Goal: Information Seeking & Learning: Find specific fact

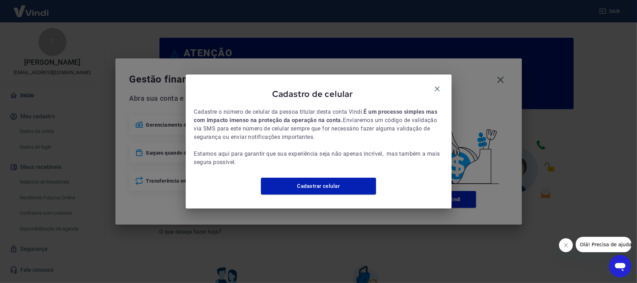
click at [432, 78] on div "Cadastro de celular Cadastre o número de celular da pessoa titular desta conta …" at bounding box center [319, 142] width 266 height 134
click at [440, 85] on icon "button" at bounding box center [437, 89] width 8 height 8
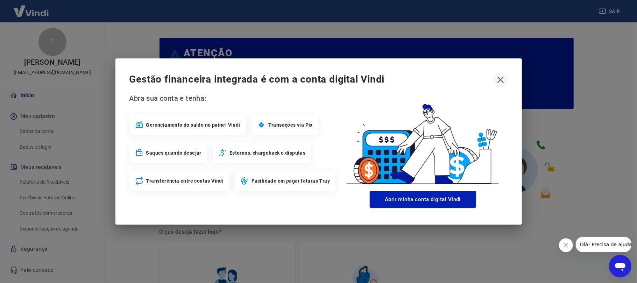
drag, startPoint x: 520, startPoint y: 85, endPoint x: 501, endPoint y: 80, distance: 19.4
click at [517, 85] on div "Gestão financeira integrada é com a conta digital Vindi Abra sua conta e tenha:…" at bounding box center [319, 141] width 407 height 166
click at [501, 80] on icon "button" at bounding box center [500, 80] width 7 height 7
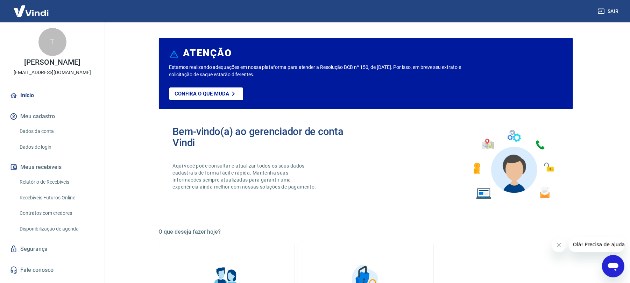
click at [69, 189] on link "Relatório de Recebíveis" at bounding box center [56, 182] width 79 height 14
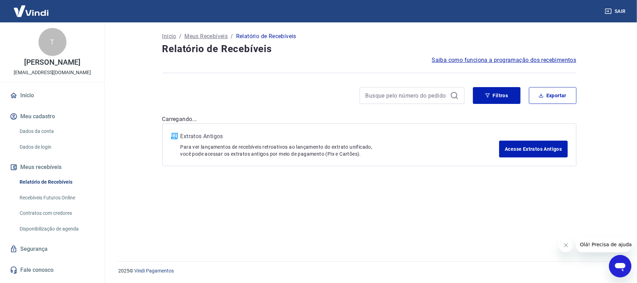
click at [531, 236] on button "Olá! Precisa de ajuda?" at bounding box center [607, 244] width 63 height 15
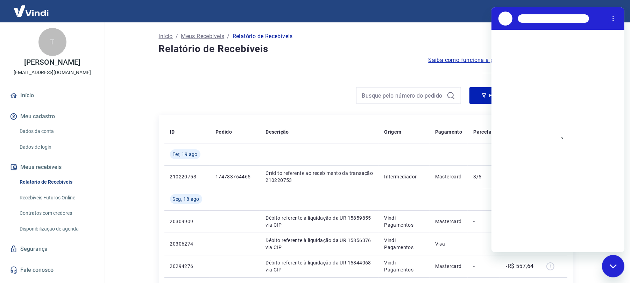
click at [531, 236] on div "Fechar janela de mensagens" at bounding box center [613, 266] width 21 height 21
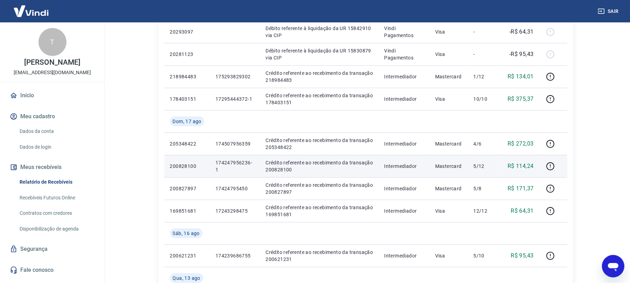
scroll to position [280, 0]
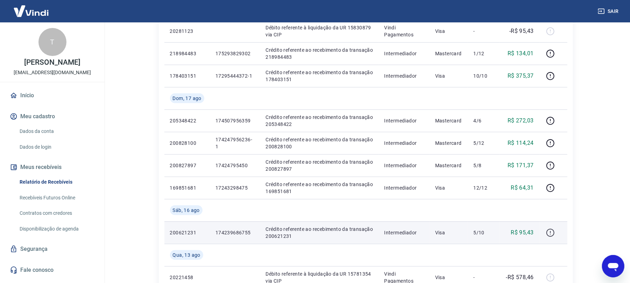
type textarea "x"
click at [531, 232] on icon "button" at bounding box center [550, 233] width 9 height 9
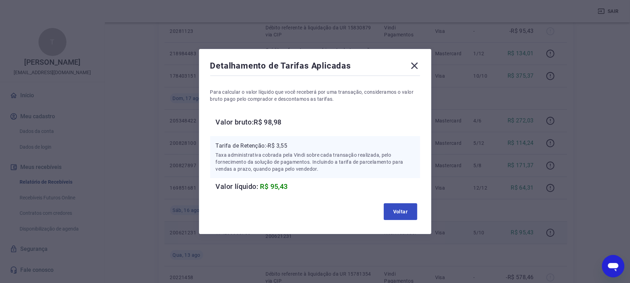
drag, startPoint x: 409, startPoint y: 189, endPoint x: 406, endPoint y: 209, distance: 20.2
click at [405, 202] on div "Detalhamento de Tarifas Aplicadas Para calcular o valor líquido que você recebe…" at bounding box center [315, 141] width 232 height 185
click at [418, 209] on button "Voltar" at bounding box center [401, 211] width 34 height 17
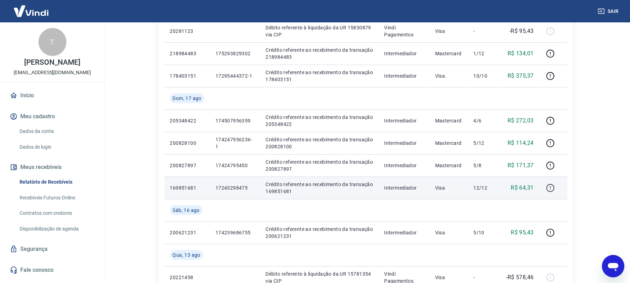
drag, startPoint x: 560, startPoint y: 184, endPoint x: 555, endPoint y: 187, distance: 6.3
click at [531, 184] on div at bounding box center [553, 187] width 17 height 11
click at [531, 187] on icon "button" at bounding box center [551, 188] width 8 height 8
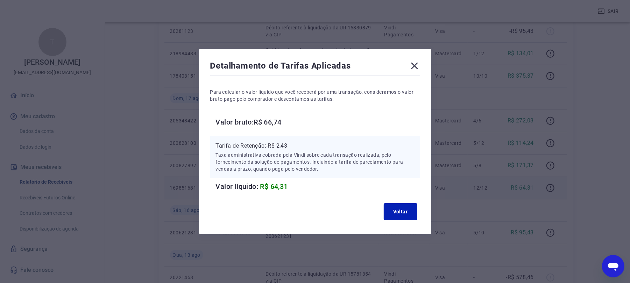
type textarea "x"
drag, startPoint x: 415, startPoint y: 203, endPoint x: 412, endPoint y: 207, distance: 5.5
click at [413, 205] on button "Voltar" at bounding box center [401, 211] width 34 height 17
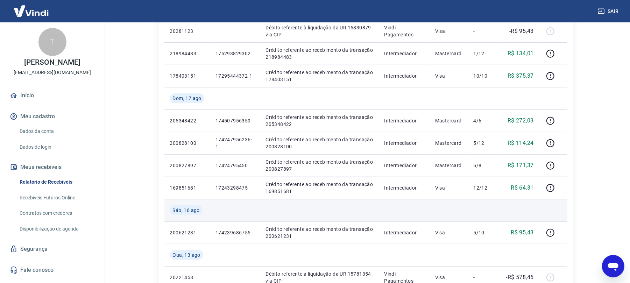
click at [408, 211] on td at bounding box center [404, 210] width 51 height 22
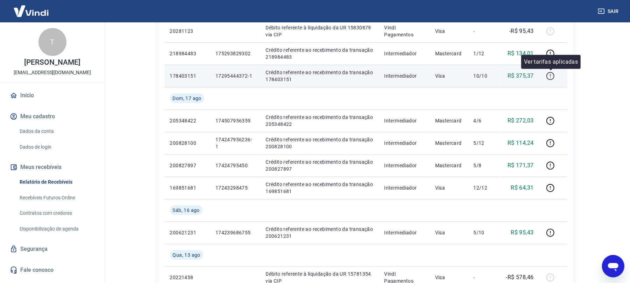
click at [531, 74] on icon "button" at bounding box center [550, 76] width 9 height 9
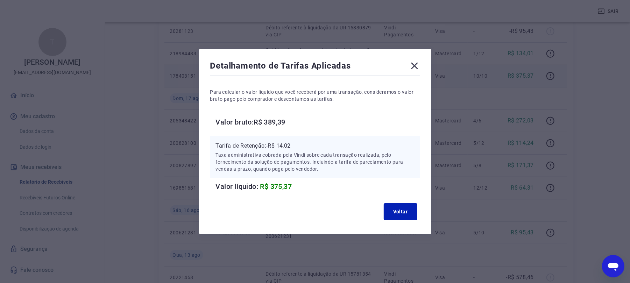
type textarea "x"
click at [398, 209] on button "Voltar" at bounding box center [401, 211] width 34 height 17
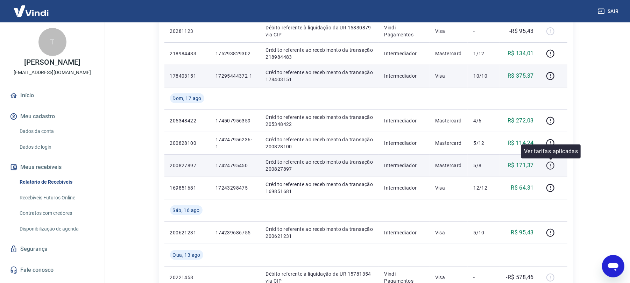
scroll to position [233, 0]
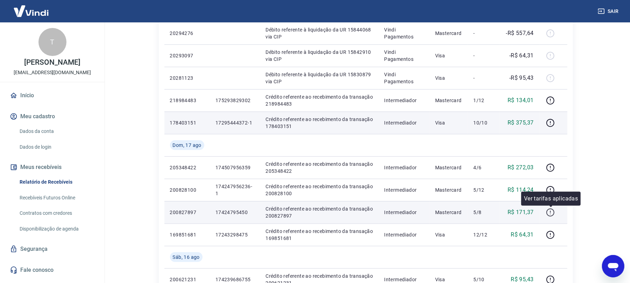
click at [531, 213] on icon "button" at bounding box center [550, 212] width 9 height 9
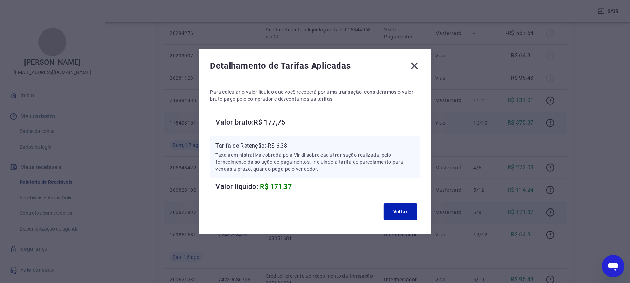
type textarea "x"
click at [412, 209] on button "Voltar" at bounding box center [401, 211] width 34 height 17
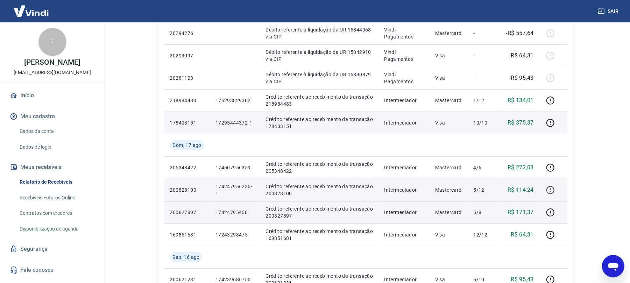
drag, startPoint x: 539, startPoint y: 194, endPoint x: 552, endPoint y: 188, distance: 13.9
click at [531, 191] on tr "200828100 174247956236-1 Crédito referente ao recebimento da transação 20082810…" at bounding box center [366, 190] width 403 height 22
click at [531, 188] on icon "button" at bounding box center [550, 190] width 9 height 9
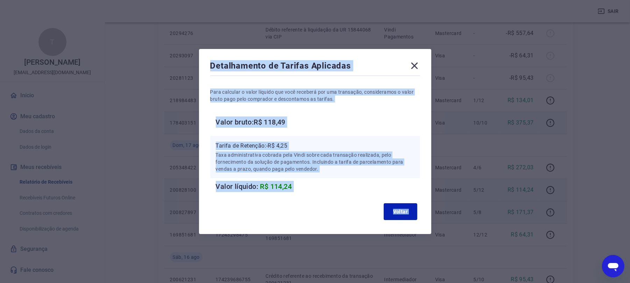
type textarea "x"
click at [411, 202] on div "Voltar" at bounding box center [315, 212] width 210 height 22
click at [406, 212] on button "Voltar" at bounding box center [401, 211] width 34 height 17
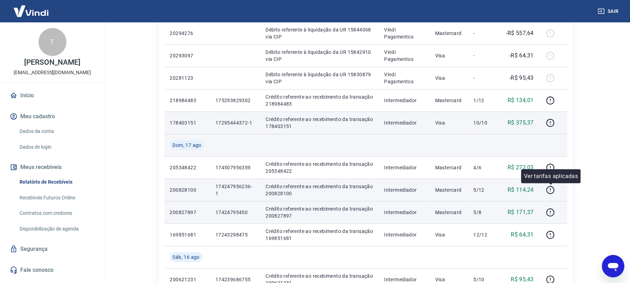
click at [531, 145] on td at bounding box center [520, 145] width 40 height 22
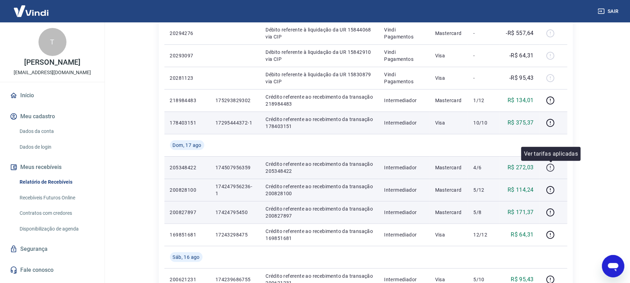
click at [531, 165] on icon "button" at bounding box center [551, 168] width 8 height 8
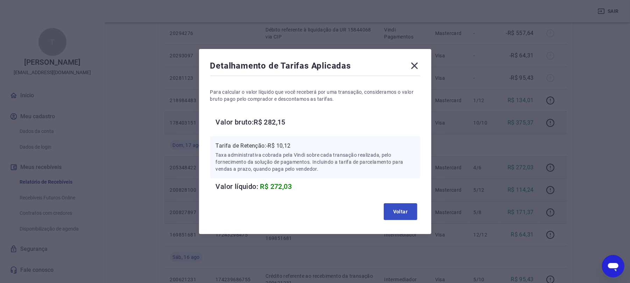
type textarea "x"
drag, startPoint x: 390, startPoint y: 214, endPoint x: 423, endPoint y: 197, distance: 37.6
click at [390, 214] on button "Voltar" at bounding box center [401, 211] width 34 height 17
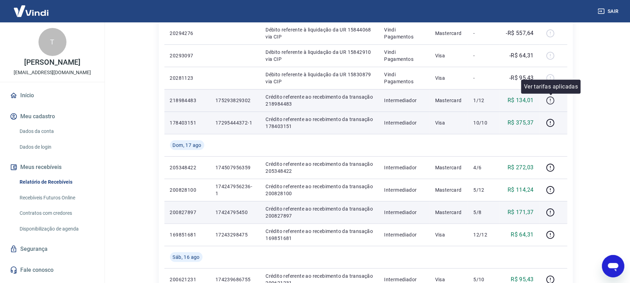
click at [531, 98] on icon "button" at bounding box center [550, 100] width 9 height 9
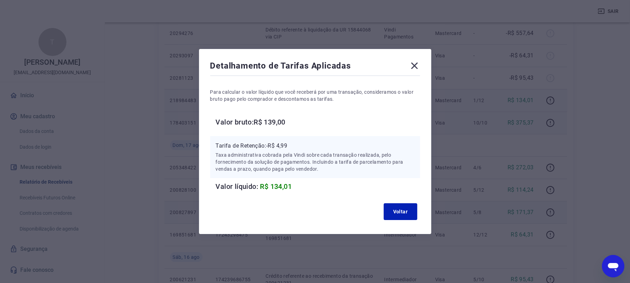
type textarea "x"
click at [420, 66] on icon at bounding box center [414, 65] width 11 height 11
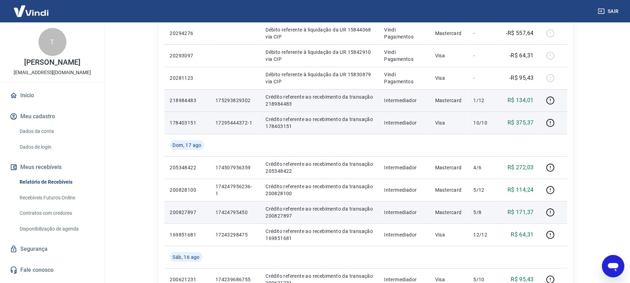
click at [531, 8] on button "Sair" at bounding box center [609, 11] width 25 height 13
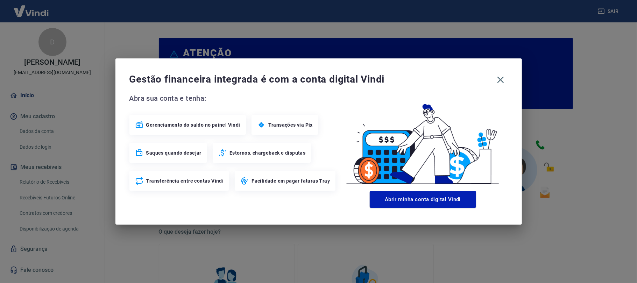
click at [507, 86] on div "Gestão financeira integrada é com a conta digital Vindi" at bounding box center [319, 79] width 379 height 15
click at [503, 81] on icon "button" at bounding box center [500, 80] width 7 height 7
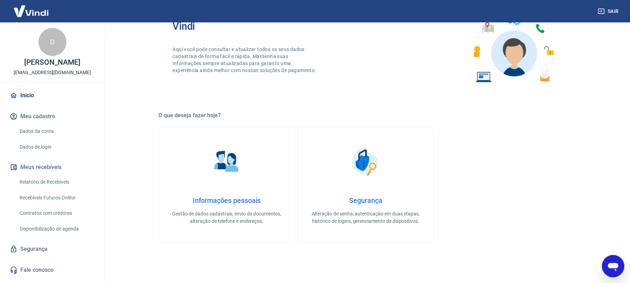
scroll to position [187, 0]
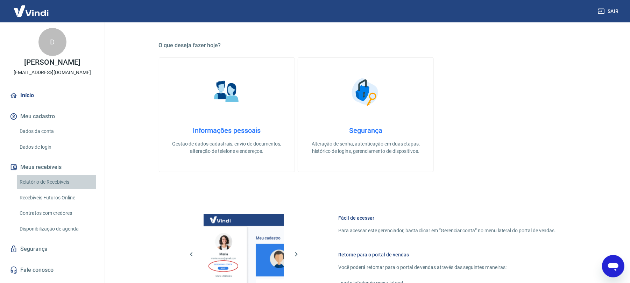
click at [48, 184] on link "Relatório de Recebíveis" at bounding box center [56, 182] width 79 height 14
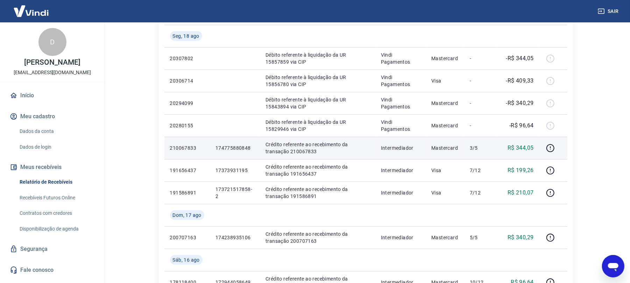
scroll to position [140, 0]
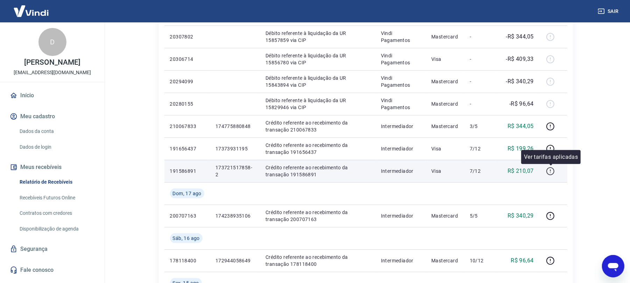
click at [554, 174] on icon "button" at bounding box center [551, 171] width 8 height 8
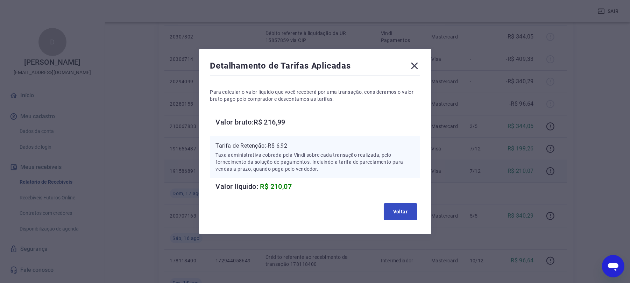
drag, startPoint x: 427, startPoint y: 210, endPoint x: 404, endPoint y: 216, distance: 24.1
click at [413, 213] on div "Detalhamento de Tarifas Aplicadas Para calcular o valor líquido que você recebe…" at bounding box center [315, 141] width 232 height 185
click at [404, 216] on button "Voltar" at bounding box center [401, 211] width 34 height 17
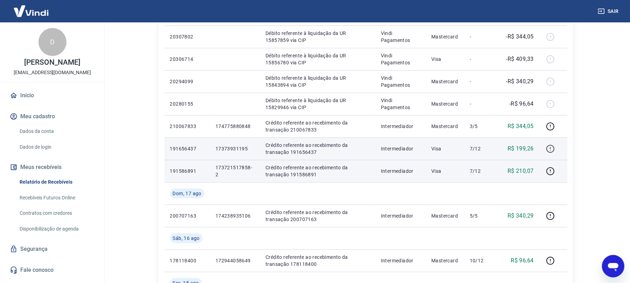
drag, startPoint x: 559, startPoint y: 154, endPoint x: 555, endPoint y: 151, distance: 5.3
click at [557, 153] on div at bounding box center [553, 148] width 17 height 11
click at [555, 151] on icon "button" at bounding box center [551, 149] width 8 height 8
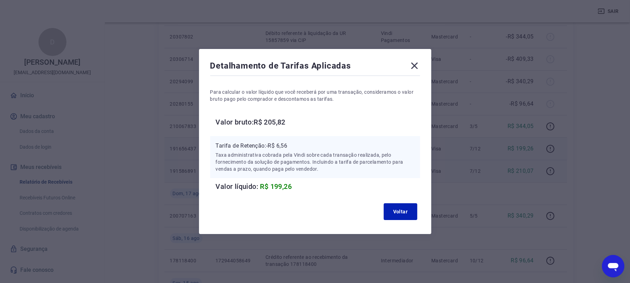
click at [420, 66] on icon at bounding box center [414, 65] width 11 height 11
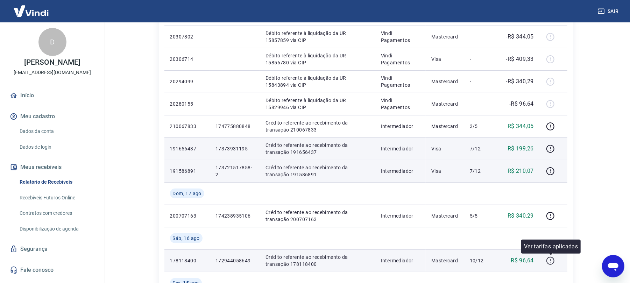
click at [555, 260] on icon "button" at bounding box center [551, 261] width 8 height 8
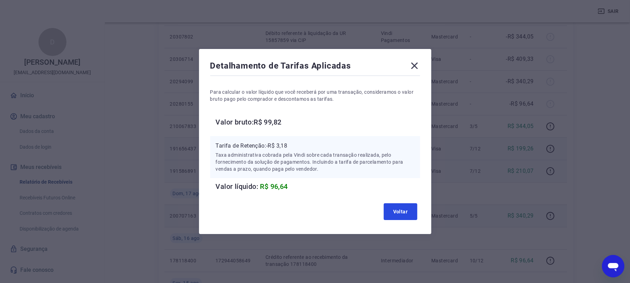
drag, startPoint x: 392, startPoint y: 215, endPoint x: 426, endPoint y: 208, distance: 34.3
click at [395, 214] on button "Voltar" at bounding box center [401, 211] width 34 height 17
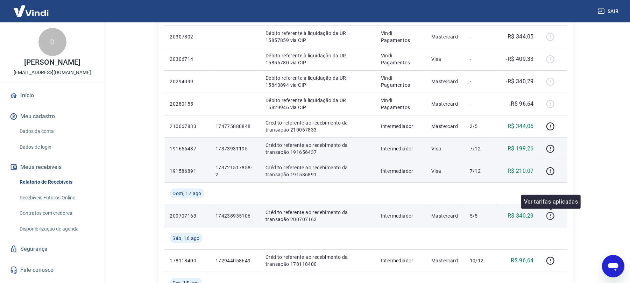
click at [550, 220] on icon "button" at bounding box center [551, 216] width 8 height 8
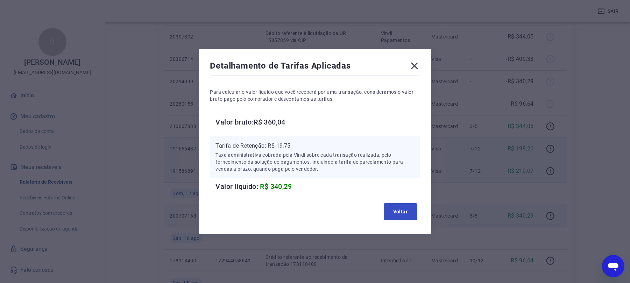
drag, startPoint x: 378, startPoint y: 217, endPoint x: 402, endPoint y: 210, distance: 24.7
click at [399, 210] on div "Voltar" at bounding box center [315, 212] width 210 height 22
click at [409, 208] on button "Voltar" at bounding box center [401, 211] width 34 height 17
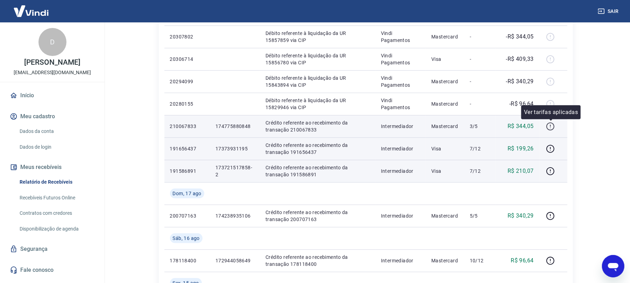
click at [550, 125] on icon "button" at bounding box center [550, 126] width 9 height 9
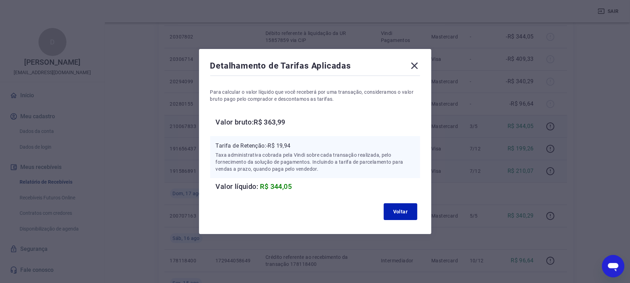
click at [419, 62] on icon at bounding box center [414, 65] width 11 height 11
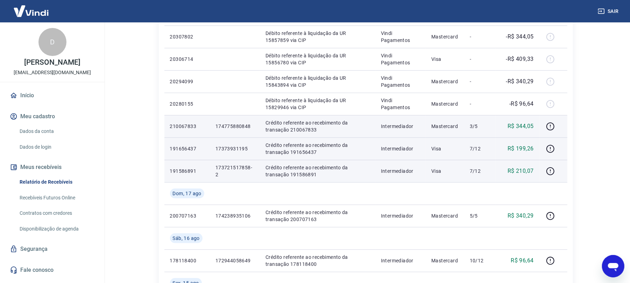
click at [608, 15] on button "Sair" at bounding box center [609, 11] width 25 height 13
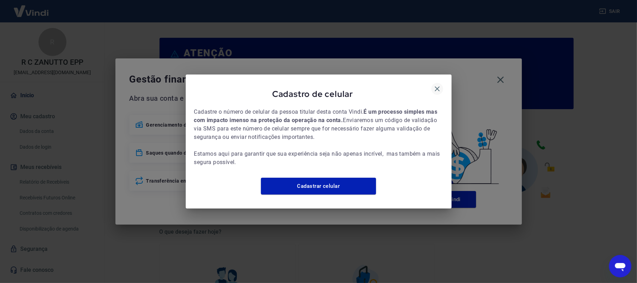
click at [438, 87] on icon "button" at bounding box center [437, 89] width 8 height 8
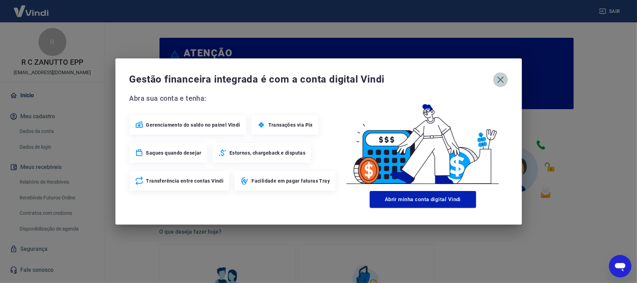
click at [497, 81] on icon "button" at bounding box center [500, 79] width 11 height 11
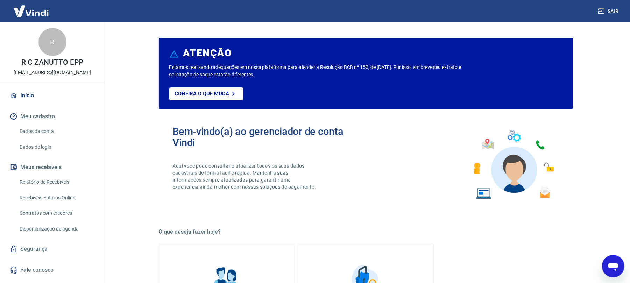
click at [67, 171] on button "Meus recebíveis" at bounding box center [52, 167] width 88 height 15
click at [71, 179] on link "Relatório de Recebíveis" at bounding box center [56, 182] width 79 height 14
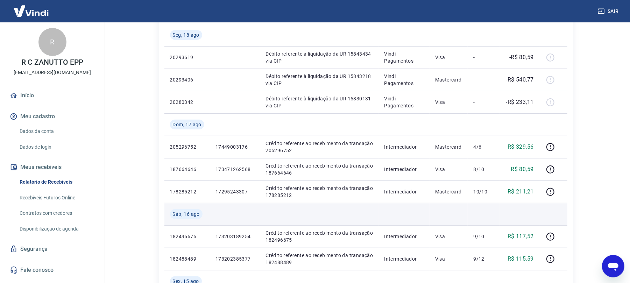
scroll to position [233, 0]
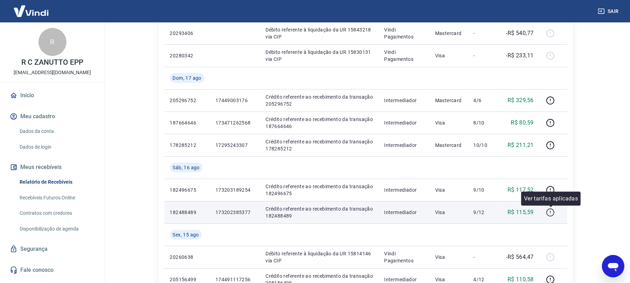
click at [531, 211] on div at bounding box center [553, 212] width 17 height 11
click at [531, 214] on icon "button" at bounding box center [550, 212] width 9 height 9
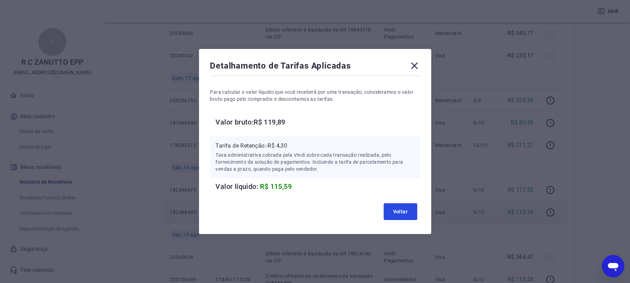
drag, startPoint x: 407, startPoint y: 212, endPoint x: 452, endPoint y: 205, distance: 44.7
click at [409, 211] on button "Voltar" at bounding box center [401, 211] width 34 height 17
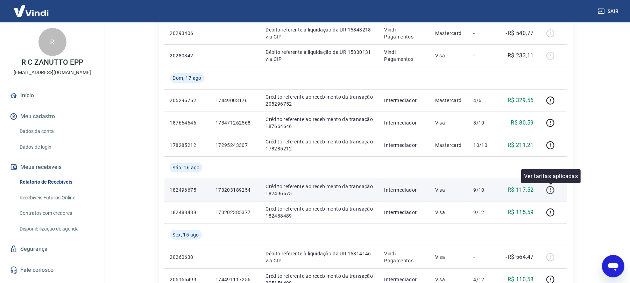
click at [531, 192] on icon "button" at bounding box center [550, 190] width 9 height 9
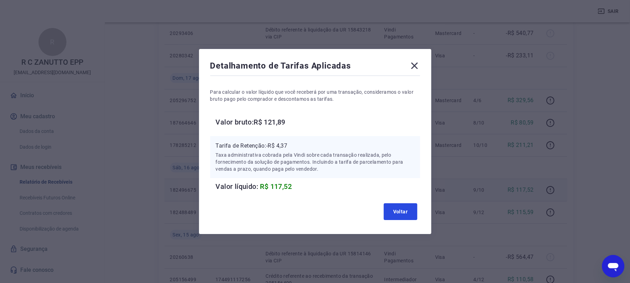
drag, startPoint x: 396, startPoint y: 214, endPoint x: 446, endPoint y: 194, distance: 53.8
click at [398, 213] on button "Voltar" at bounding box center [401, 211] width 34 height 17
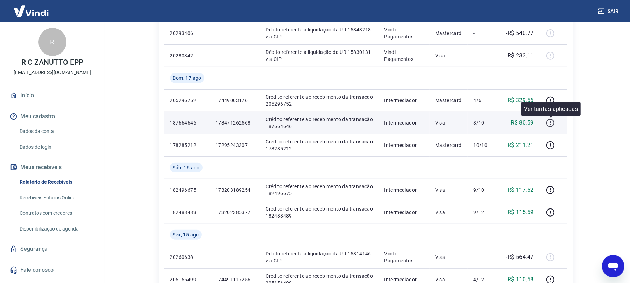
drag, startPoint x: 544, startPoint y: 129, endPoint x: 548, endPoint y: 124, distance: 6.3
click at [531, 126] on td at bounding box center [554, 123] width 28 height 22
click at [531, 124] on icon "button" at bounding box center [551, 123] width 8 height 8
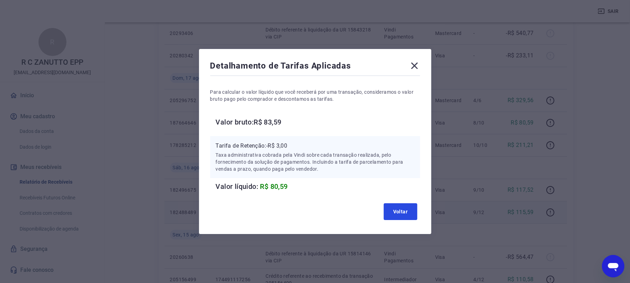
drag, startPoint x: 411, startPoint y: 213, endPoint x: 507, endPoint y: 204, distance: 96.7
click at [411, 213] on button "Voltar" at bounding box center [401, 211] width 34 height 17
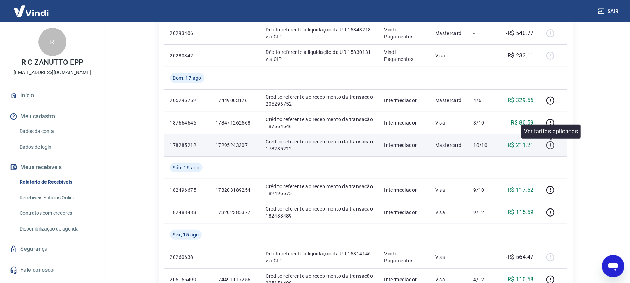
click at [531, 143] on icon "button" at bounding box center [550, 145] width 9 height 9
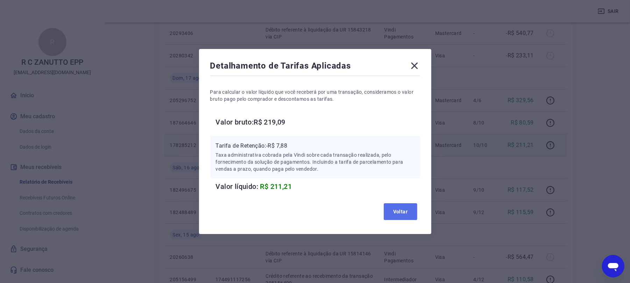
click at [405, 219] on button "Voltar" at bounding box center [401, 211] width 34 height 17
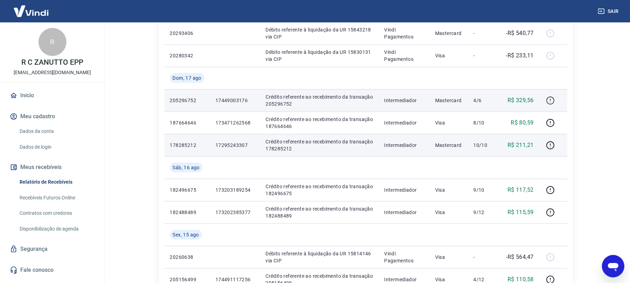
drag, startPoint x: 541, startPoint y: 98, endPoint x: 551, endPoint y: 98, distance: 9.8
click at [531, 98] on td at bounding box center [554, 100] width 28 height 22
click at [531, 98] on icon "button" at bounding box center [550, 100] width 9 height 9
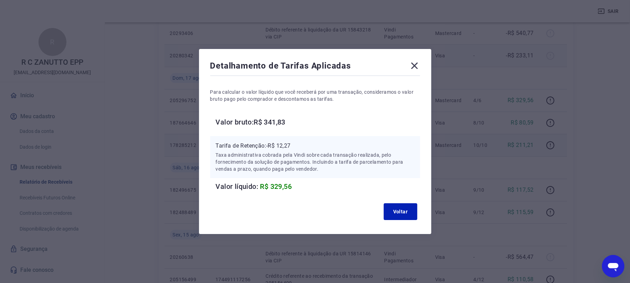
drag, startPoint x: 421, startPoint y: 63, endPoint x: 454, endPoint y: 59, distance: 32.5
click at [420, 64] on icon at bounding box center [414, 65] width 11 height 11
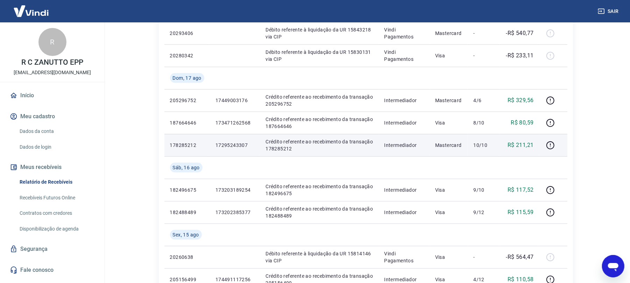
click at [531, 11] on button "Sair" at bounding box center [609, 11] width 25 height 13
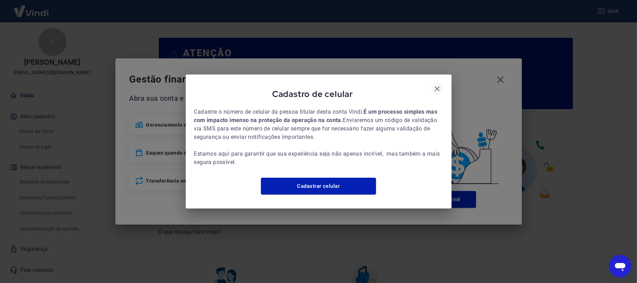
click at [438, 85] on icon "button" at bounding box center [437, 89] width 8 height 8
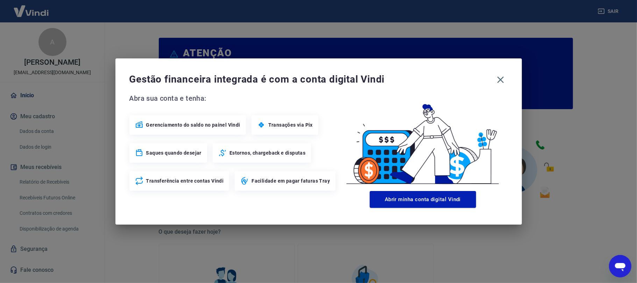
click at [507, 73] on div "Gestão financeira integrada é com a conta digital Vindi" at bounding box center [319, 79] width 379 height 15
click at [499, 81] on icon "button" at bounding box center [500, 80] width 7 height 7
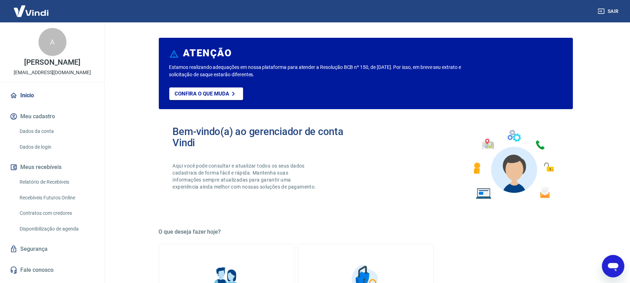
click at [27, 177] on link "Relatório de Recebíveis" at bounding box center [56, 182] width 79 height 14
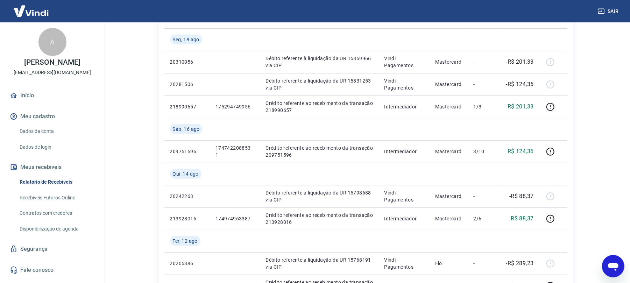
scroll to position [93, 0]
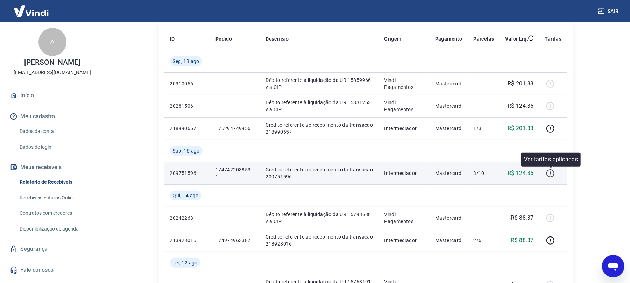
click at [552, 170] on icon "button" at bounding box center [551, 173] width 8 height 8
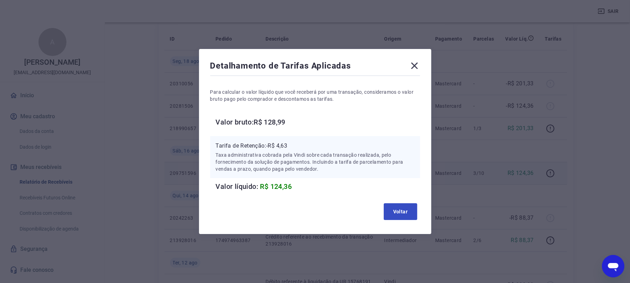
drag, startPoint x: 401, startPoint y: 188, endPoint x: 411, endPoint y: 213, distance: 26.5
click at [406, 195] on div "Detalhamento de Tarifas Aplicadas Para calcular o valor líquido que você recebe…" at bounding box center [315, 141] width 232 height 185
click at [411, 214] on button "Voltar" at bounding box center [401, 211] width 34 height 17
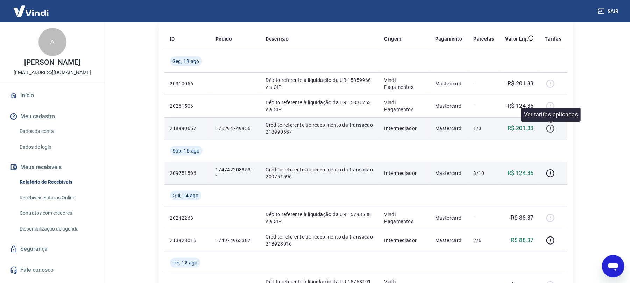
click at [548, 127] on icon "button" at bounding box center [551, 129] width 8 height 8
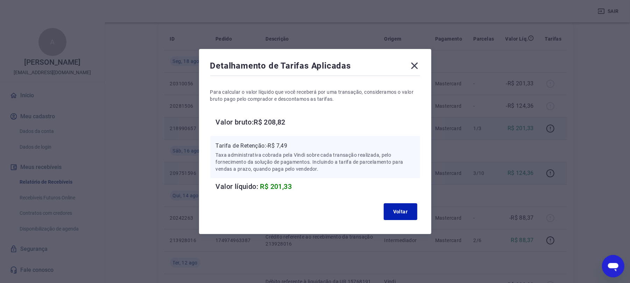
click at [587, 13] on div "Detalhamento de Tarifas Aplicadas Para calcular o valor líquido que você recebe…" at bounding box center [315, 141] width 630 height 283
click at [420, 66] on icon at bounding box center [414, 65] width 11 height 11
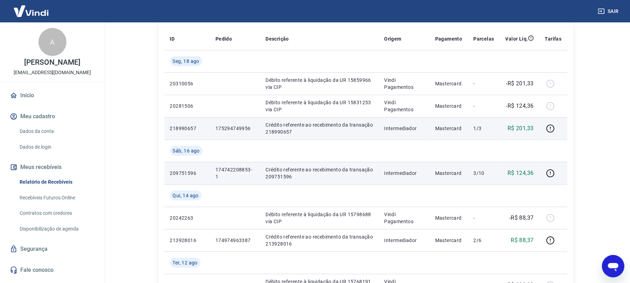
click at [628, 13] on div "Sair" at bounding box center [315, 11] width 630 height 22
click at [616, 10] on button "Sair" at bounding box center [609, 11] width 25 height 13
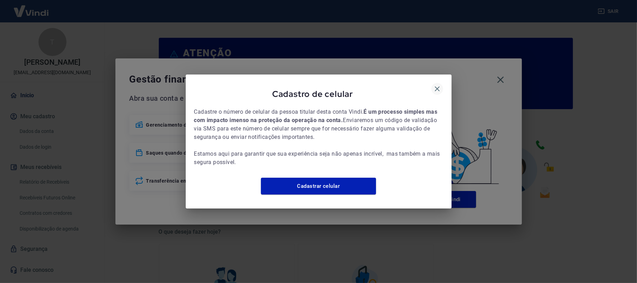
click at [437, 85] on icon "button" at bounding box center [437, 89] width 8 height 8
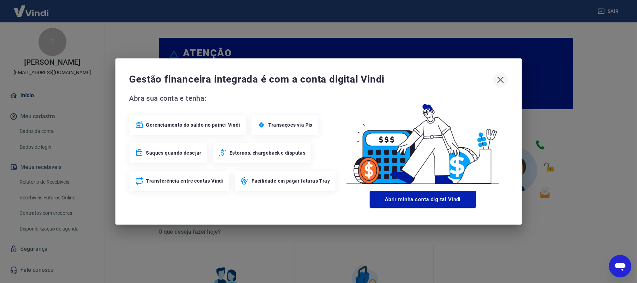
drag, startPoint x: 496, startPoint y: 88, endPoint x: 501, endPoint y: 78, distance: 10.5
click at [499, 82] on div "Gestão financeira integrada é com a conta digital Vindi Abra sua conta e tenha:…" at bounding box center [319, 141] width 407 height 166
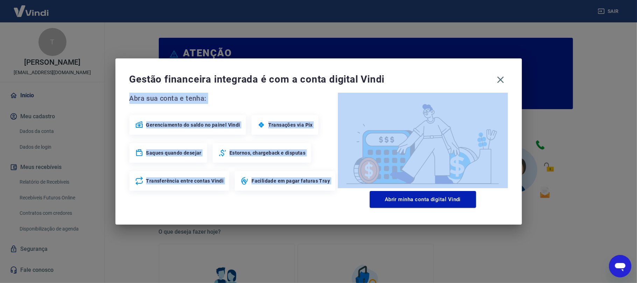
drag, startPoint x: 501, startPoint y: 78, endPoint x: 476, endPoint y: 84, distance: 25.9
click at [501, 78] on icon "button" at bounding box center [500, 79] width 11 height 11
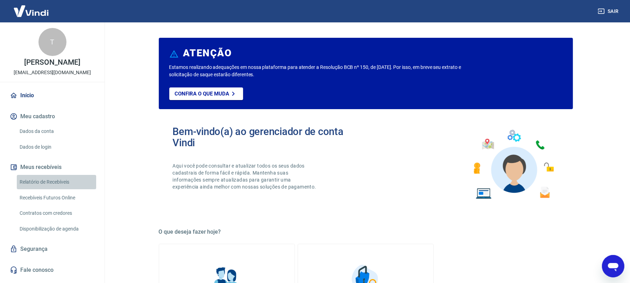
click at [46, 186] on link "Relatório de Recebíveis" at bounding box center [56, 182] width 79 height 14
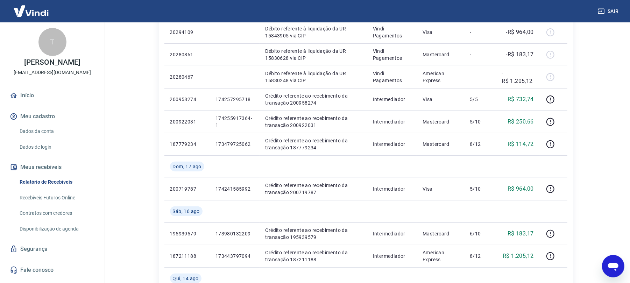
scroll to position [280, 0]
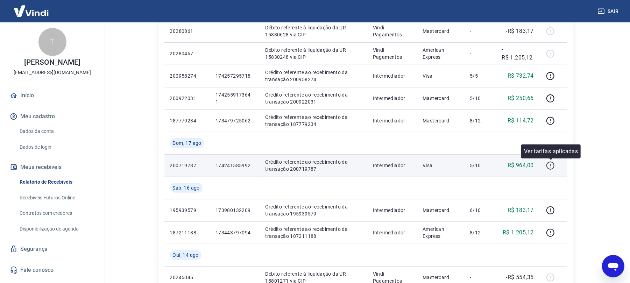
click at [552, 166] on icon "button" at bounding box center [550, 165] width 9 height 9
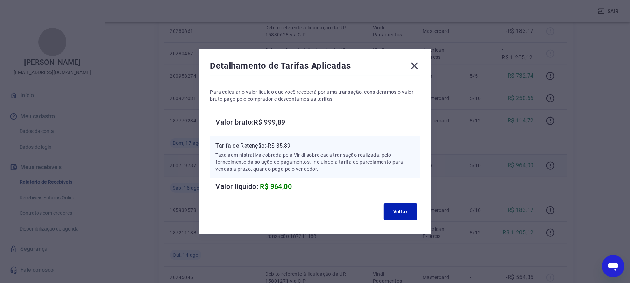
click at [545, 160] on button "button" at bounding box center [550, 165] width 11 height 11
click at [405, 214] on button "Voltar" at bounding box center [401, 211] width 34 height 17
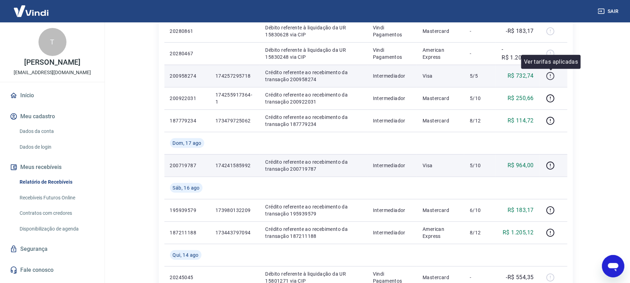
click at [546, 75] on button "button" at bounding box center [550, 75] width 11 height 11
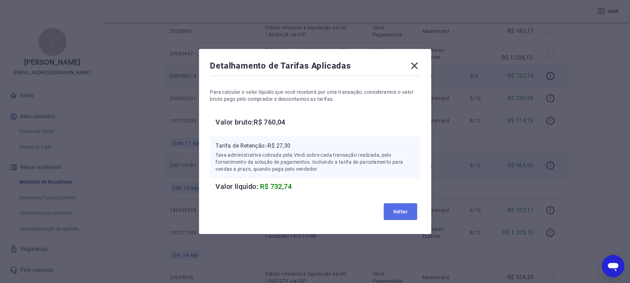
click at [410, 214] on button "Voltar" at bounding box center [401, 211] width 34 height 17
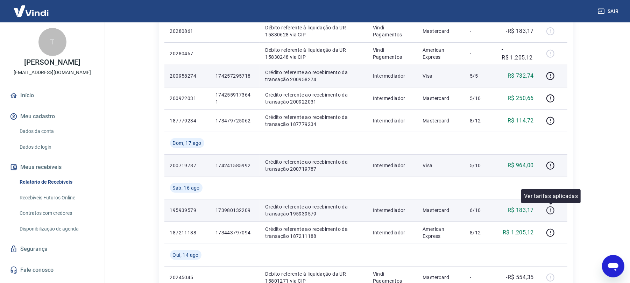
click at [550, 212] on icon "button" at bounding box center [550, 210] width 9 height 9
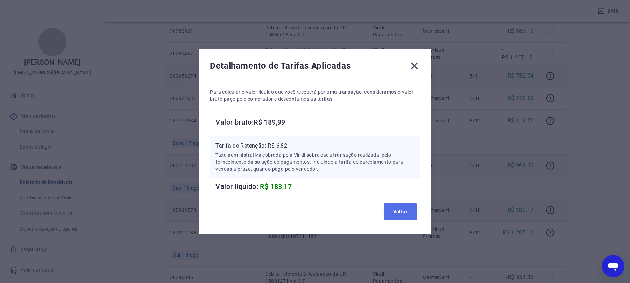
click at [412, 203] on button "Voltar" at bounding box center [401, 211] width 34 height 17
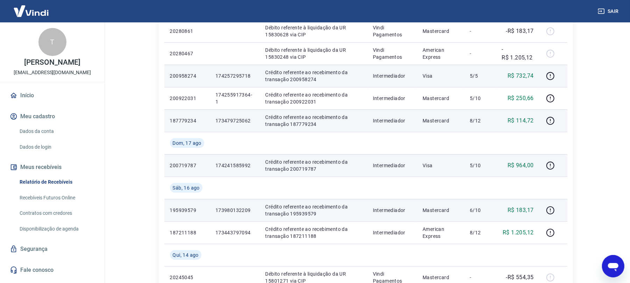
click at [559, 118] on div at bounding box center [553, 120] width 17 height 11
click at [552, 122] on icon "button" at bounding box center [550, 121] width 9 height 9
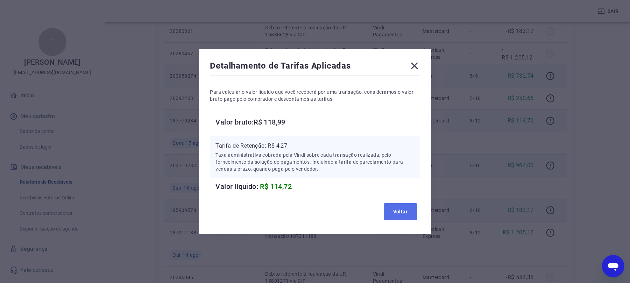
click at [410, 209] on button "Voltar" at bounding box center [401, 211] width 34 height 17
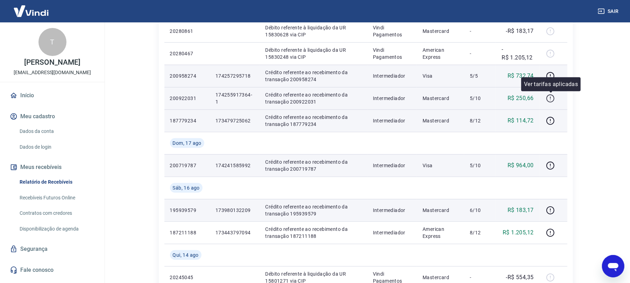
click at [547, 101] on icon "button" at bounding box center [550, 98] width 9 height 9
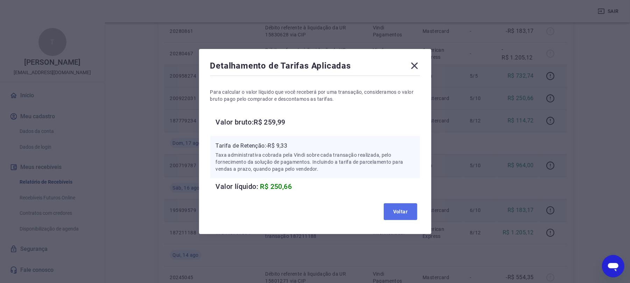
click at [403, 208] on button "Voltar" at bounding box center [401, 211] width 34 height 17
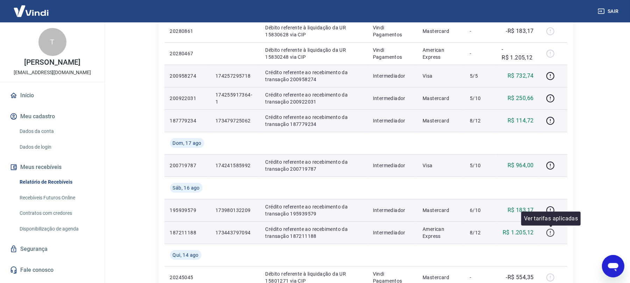
click at [547, 238] on button "button" at bounding box center [550, 232] width 11 height 11
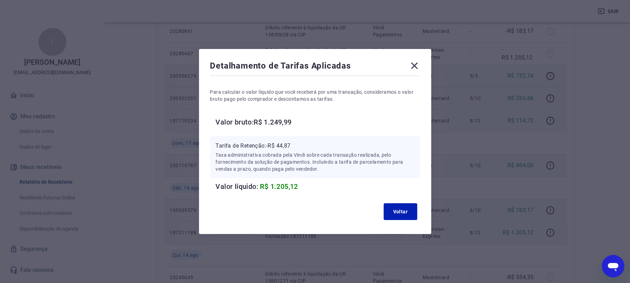
drag, startPoint x: 414, startPoint y: 55, endPoint x: 422, endPoint y: 69, distance: 15.8
click at [415, 56] on div "Detalhamento de Tarifas Aplicadas Para calcular o valor líquido que você recebe…" at bounding box center [315, 141] width 232 height 185
click at [420, 69] on icon at bounding box center [414, 65] width 11 height 11
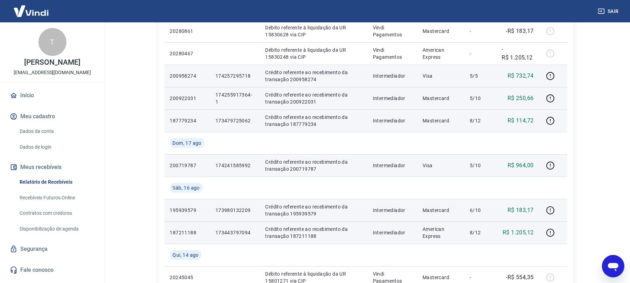
click at [618, 9] on button "Sair" at bounding box center [609, 11] width 25 height 13
